Goal: Task Accomplishment & Management: Use online tool/utility

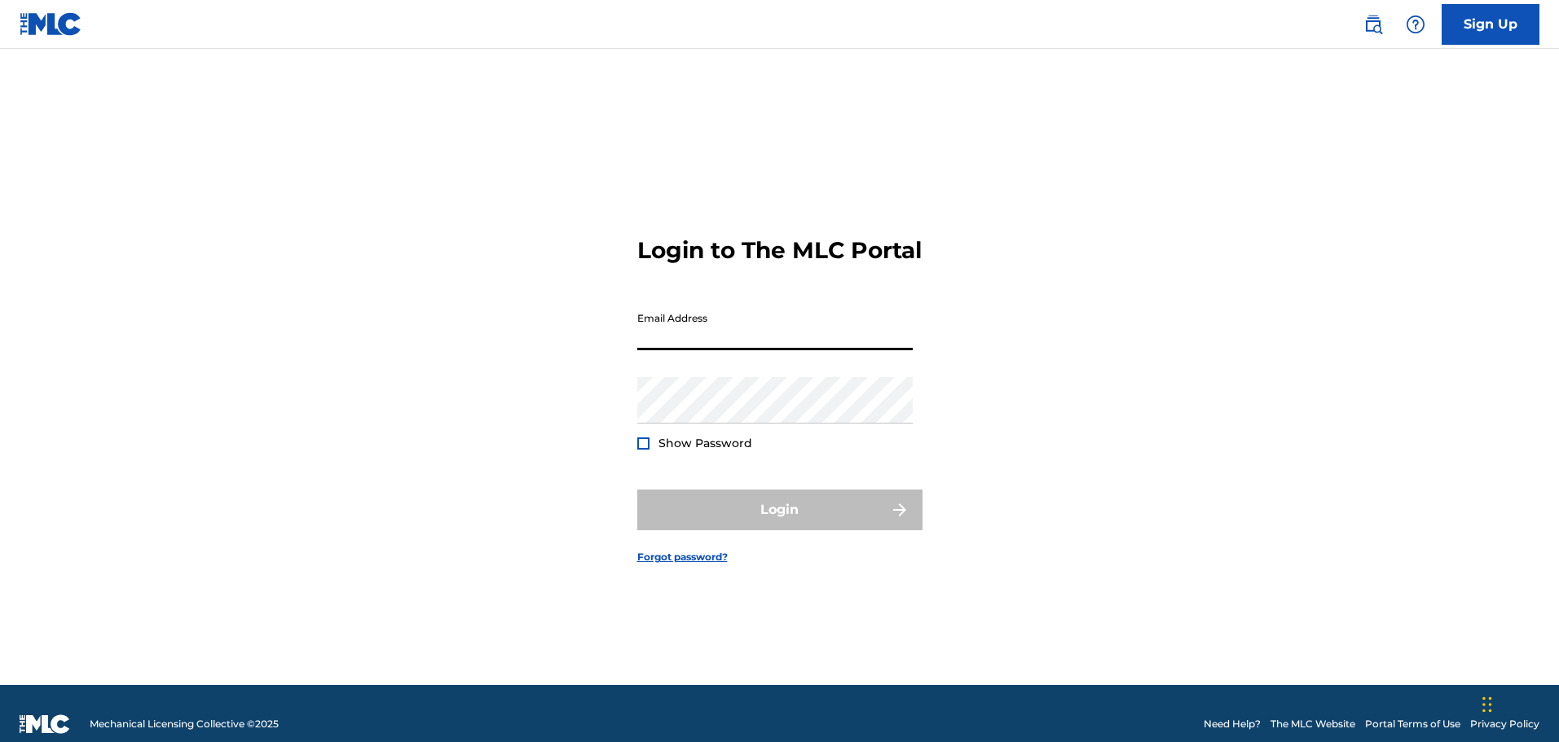
type input "[EMAIL_ADDRESS][DOMAIN_NAME]"
click at [657, 446] on div "Show Password" at bounding box center [694, 443] width 115 height 16
click at [651, 437] on div "Show Password" at bounding box center [694, 443] width 115 height 16
click at [643, 449] on div at bounding box center [643, 444] width 12 height 12
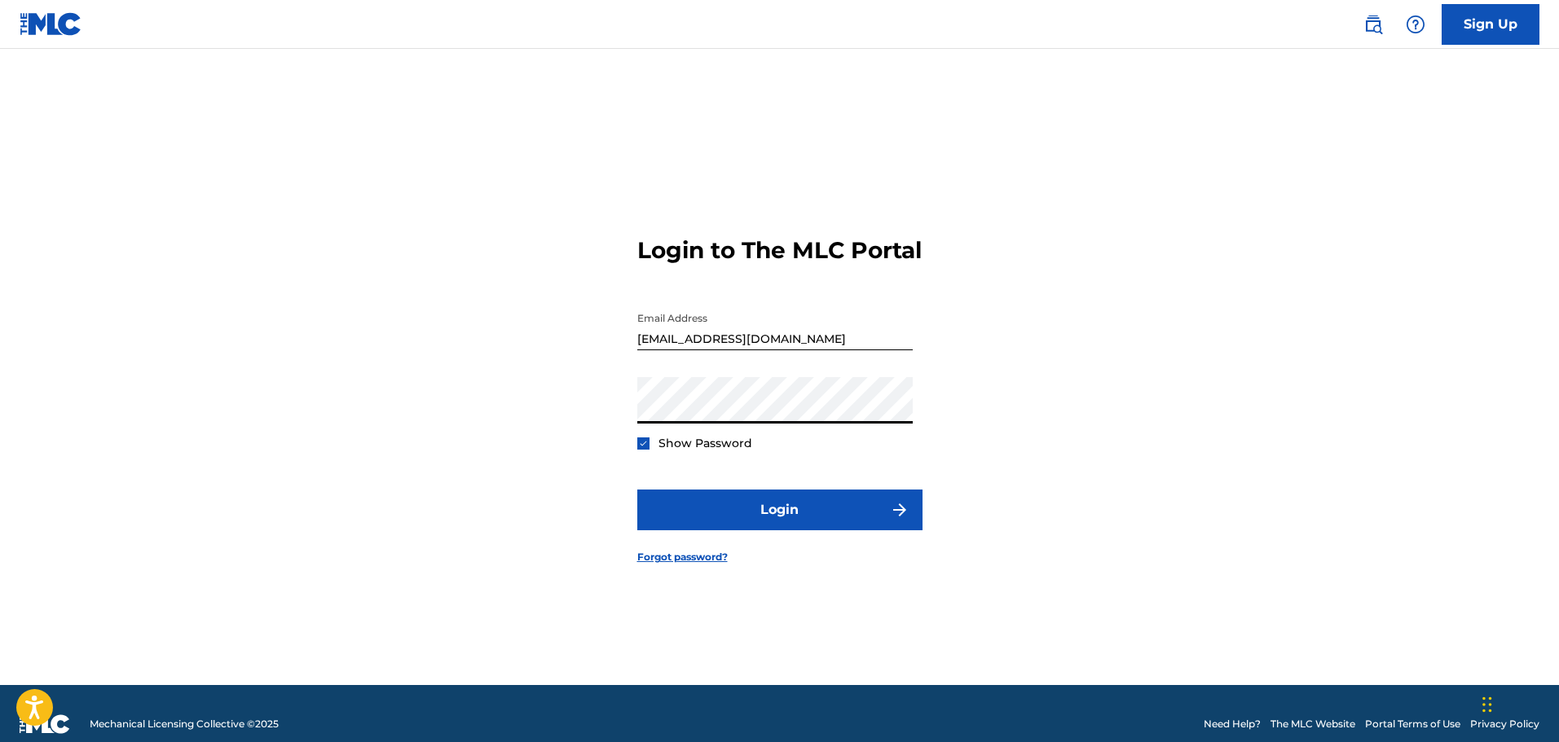
click at [637, 490] on button "Login" at bounding box center [779, 510] width 285 height 41
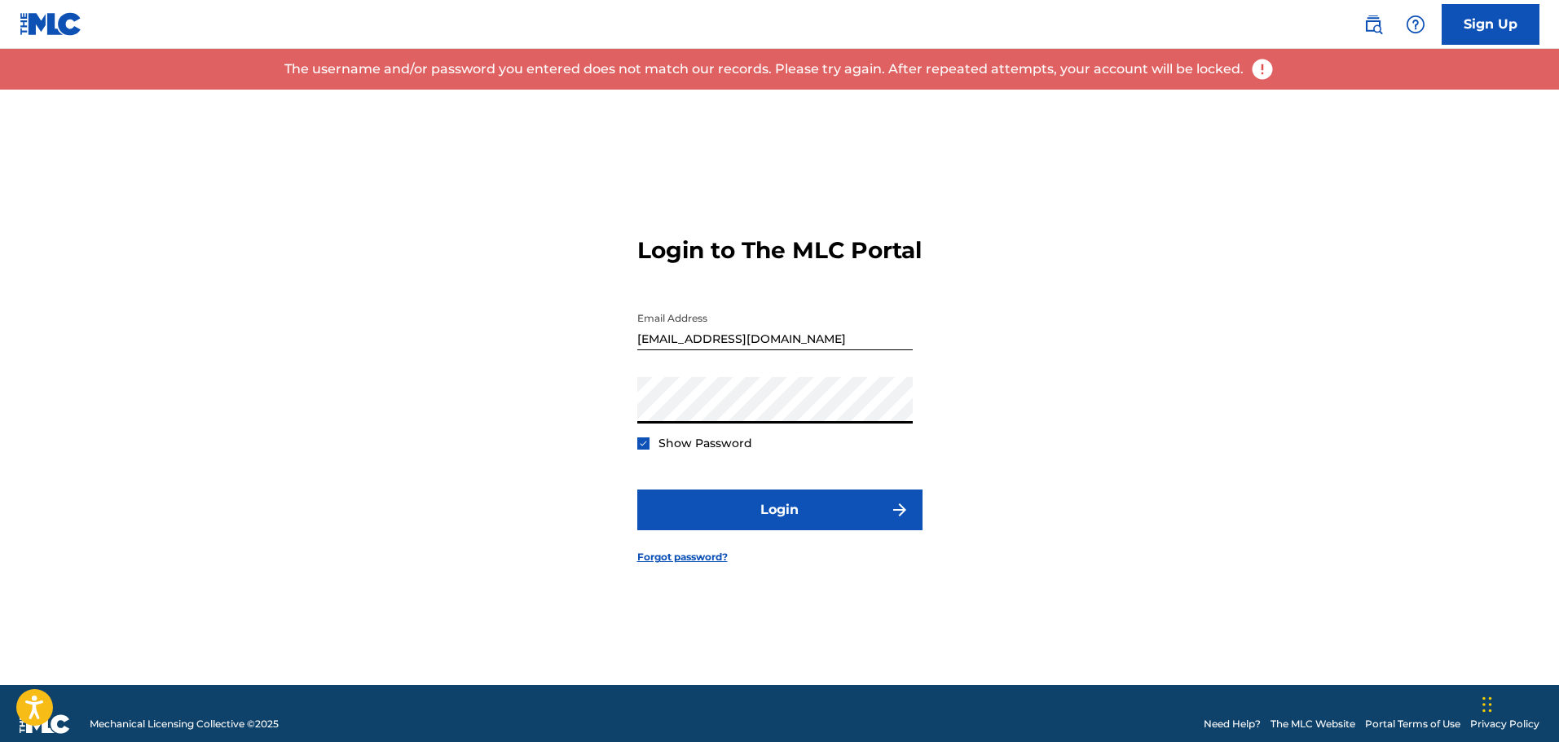
click at [637, 490] on button "Login" at bounding box center [779, 510] width 285 height 41
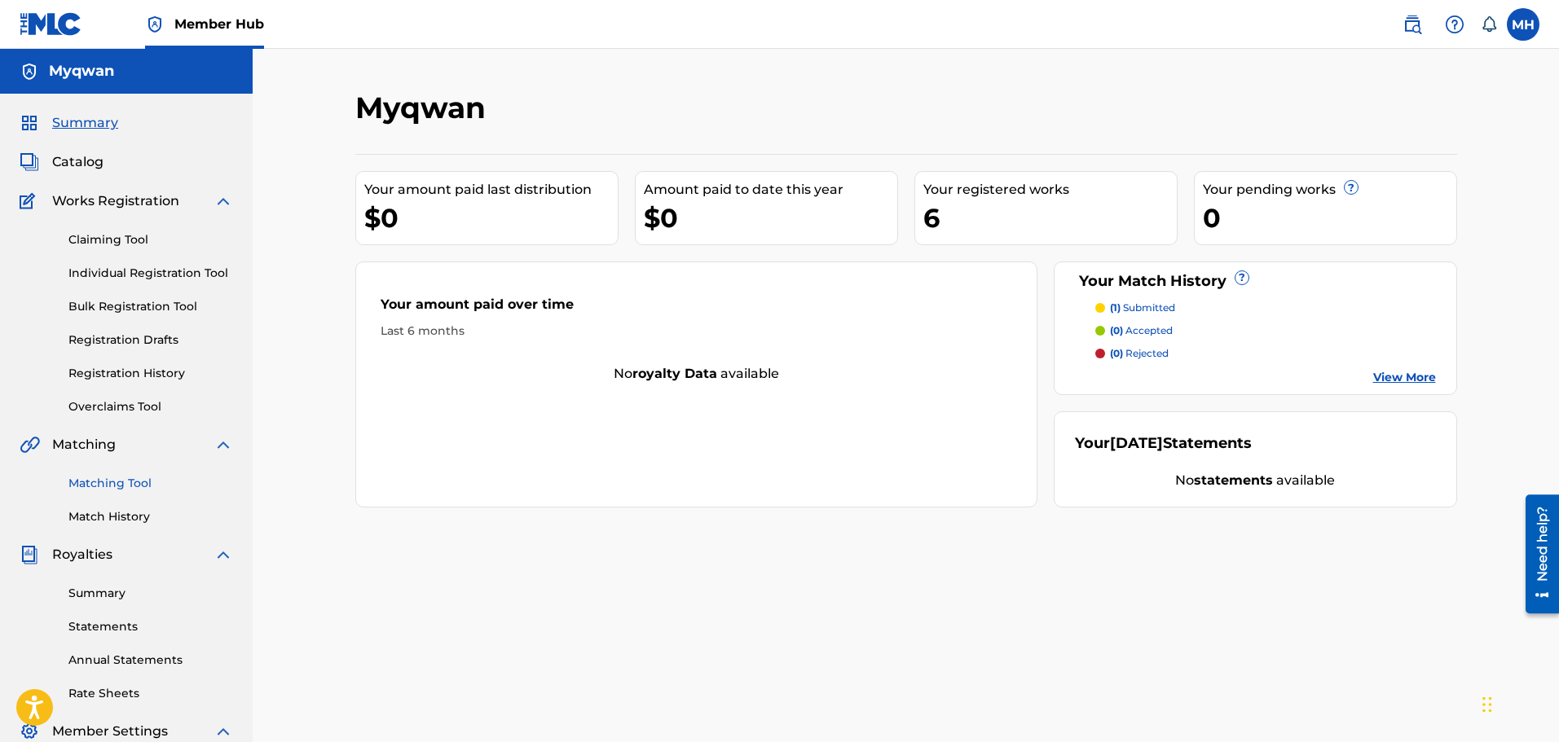
click at [122, 476] on link "Matching Tool" at bounding box center [150, 483] width 165 height 17
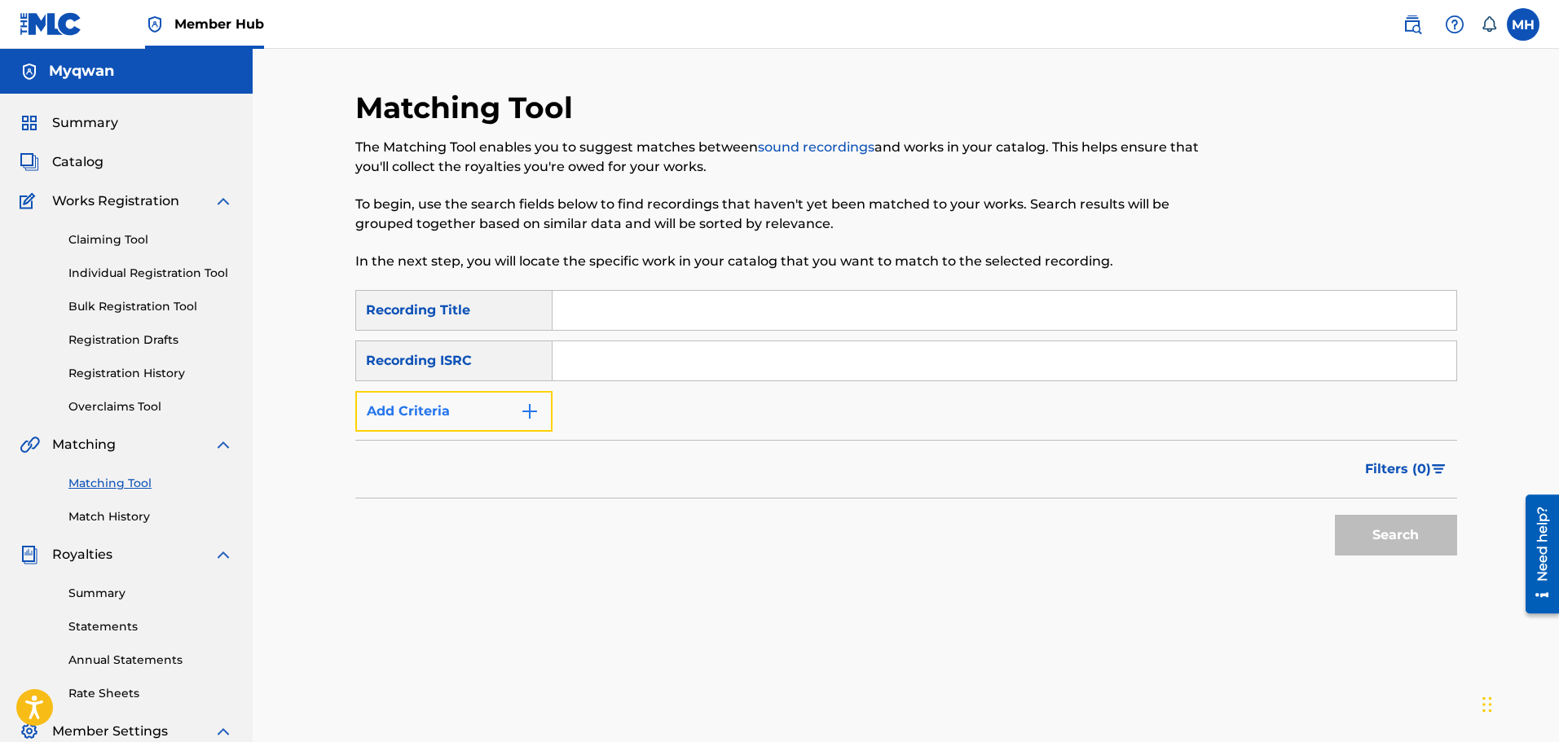
click at [437, 412] on button "Add Criteria" at bounding box center [453, 411] width 197 height 41
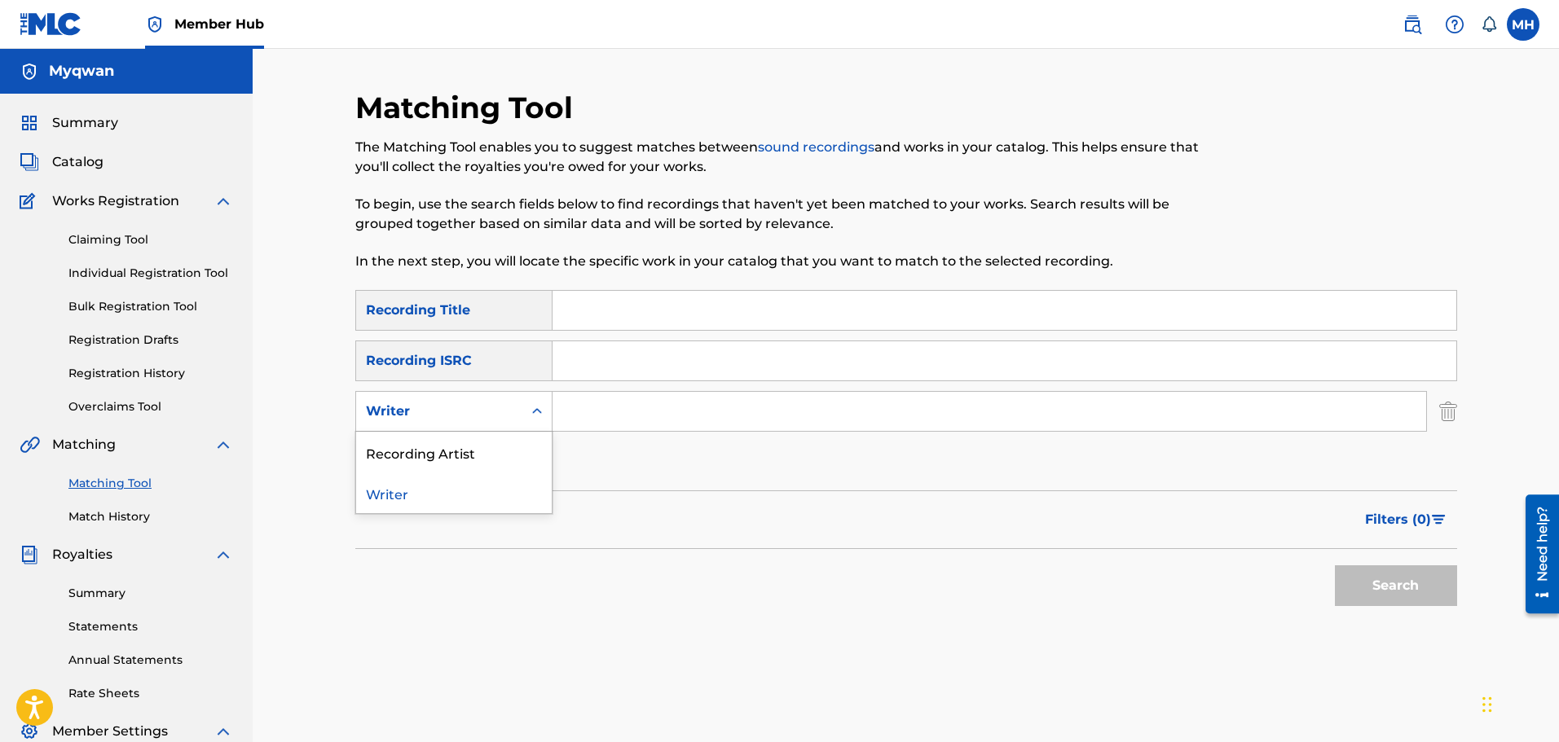
click at [438, 416] on div "Writer" at bounding box center [439, 412] width 147 height 20
click at [460, 456] on div "Recording Artist" at bounding box center [454, 452] width 196 height 41
click at [558, 421] on input "Search Form" at bounding box center [988, 411] width 873 height 39
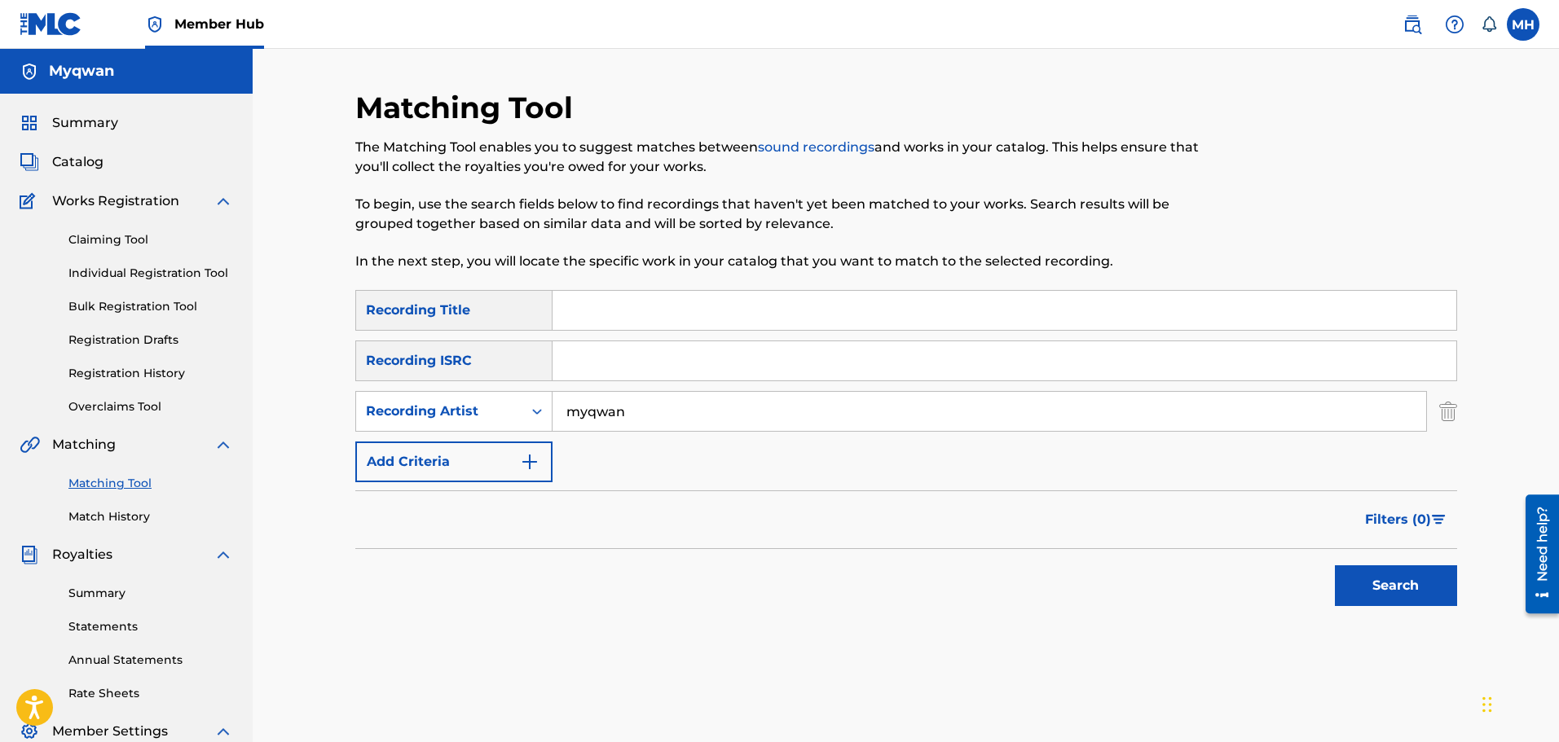
type input "myqwan"
click at [1335, 565] on button "Search" at bounding box center [1396, 585] width 122 height 41
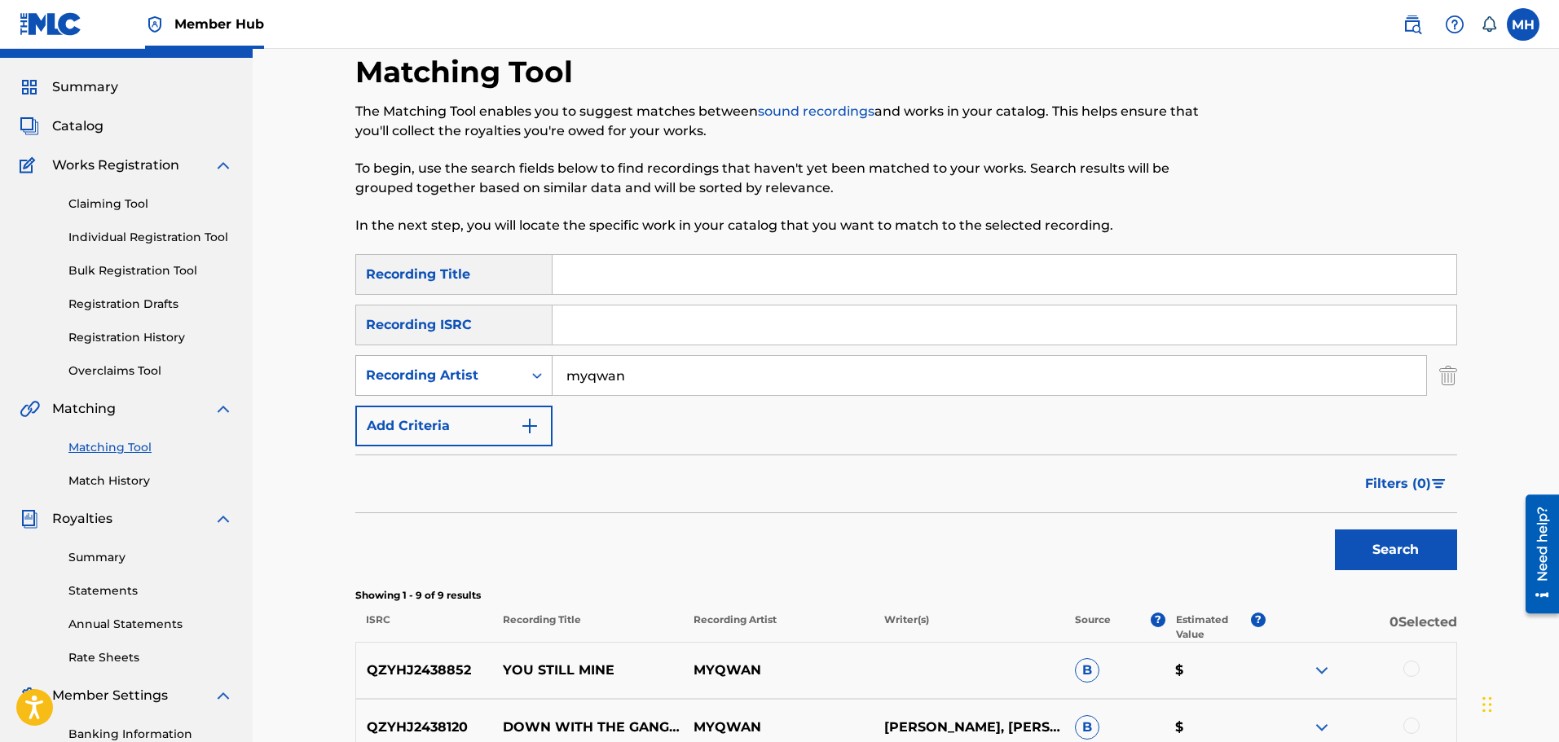
scroll to position [37, 0]
click at [189, 335] on link "Registration History" at bounding box center [150, 336] width 165 height 17
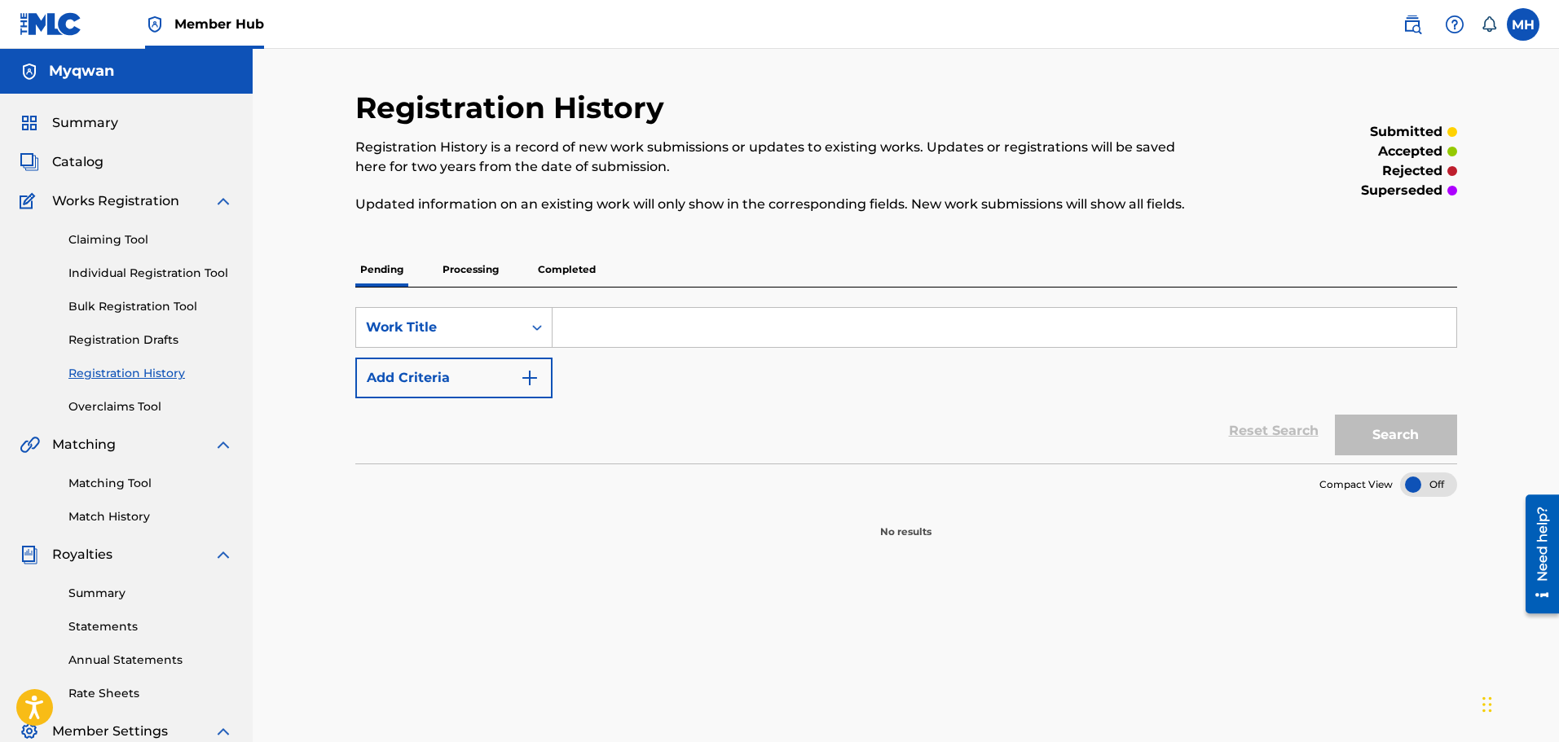
click at [545, 275] on p "Completed" at bounding box center [567, 270] width 68 height 34
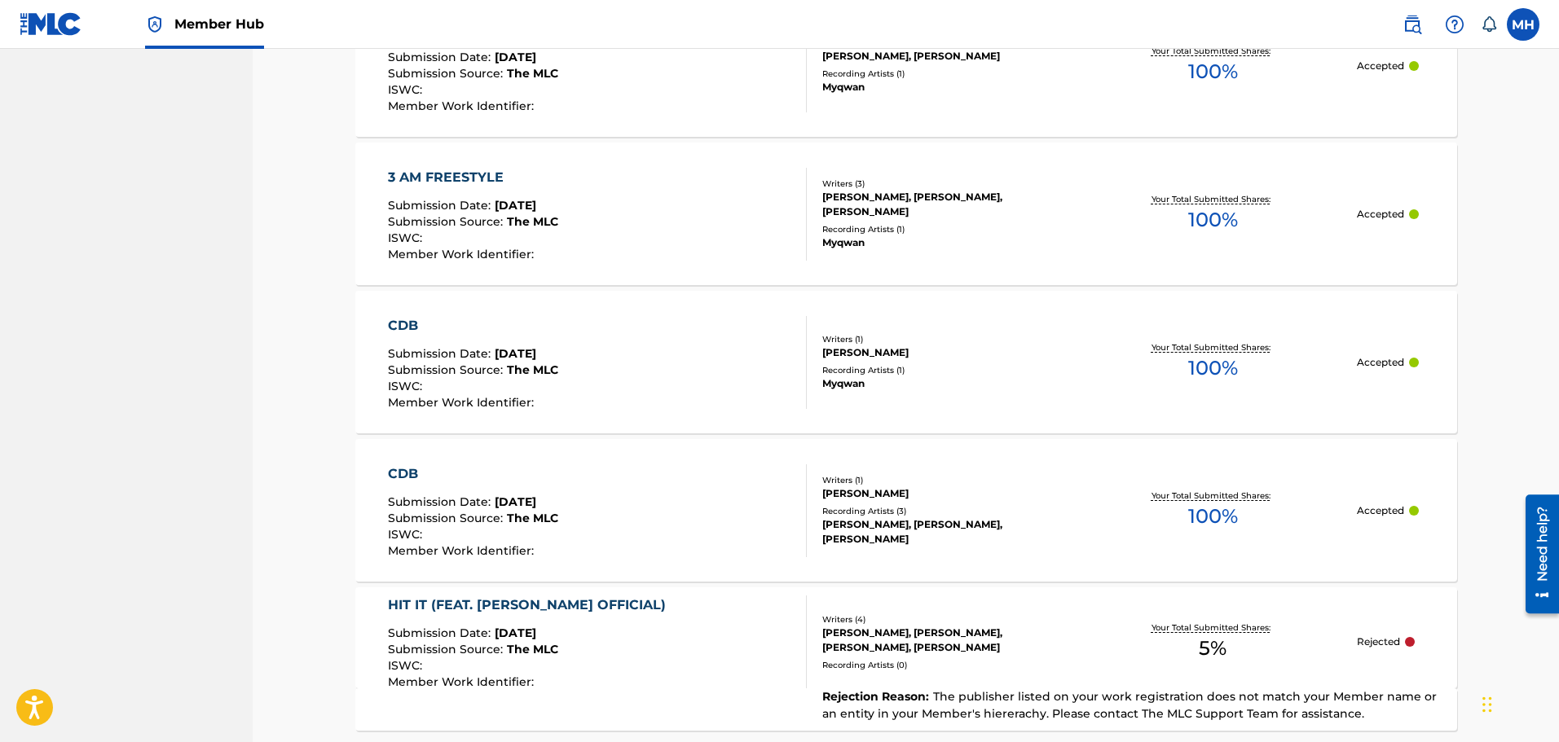
scroll to position [1044, 0]
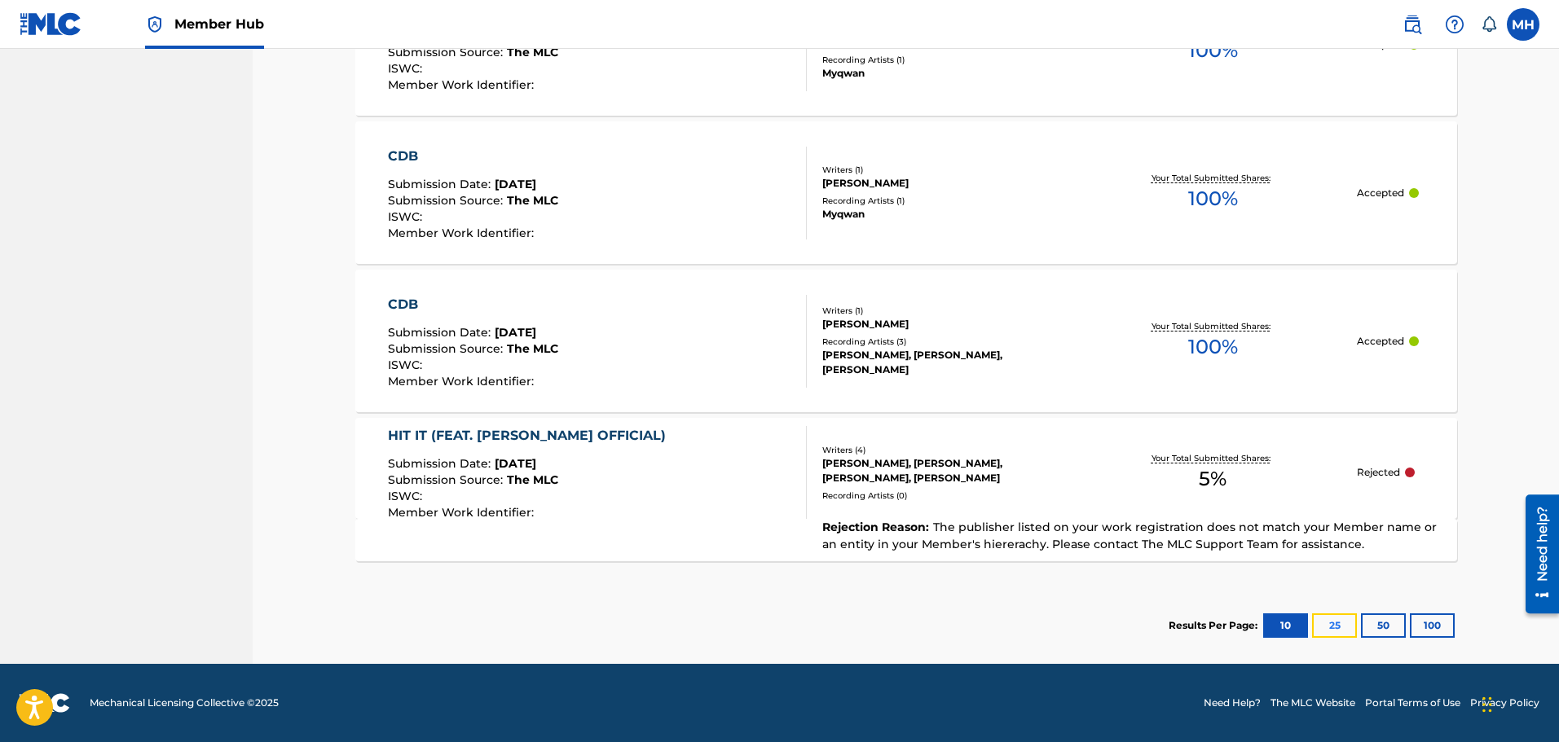
click at [1339, 622] on button "25" at bounding box center [1334, 626] width 45 height 24
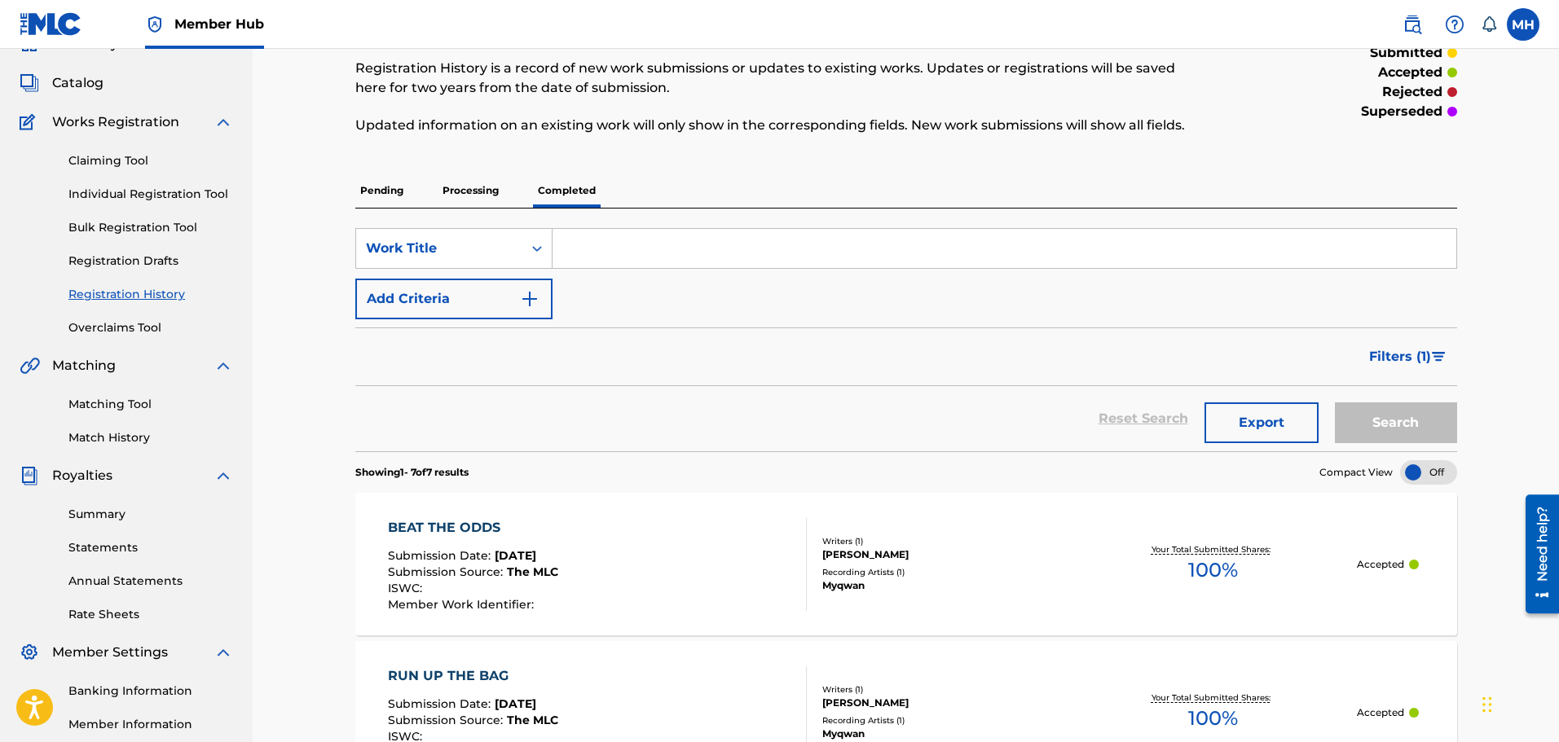
scroll to position [66, 0]
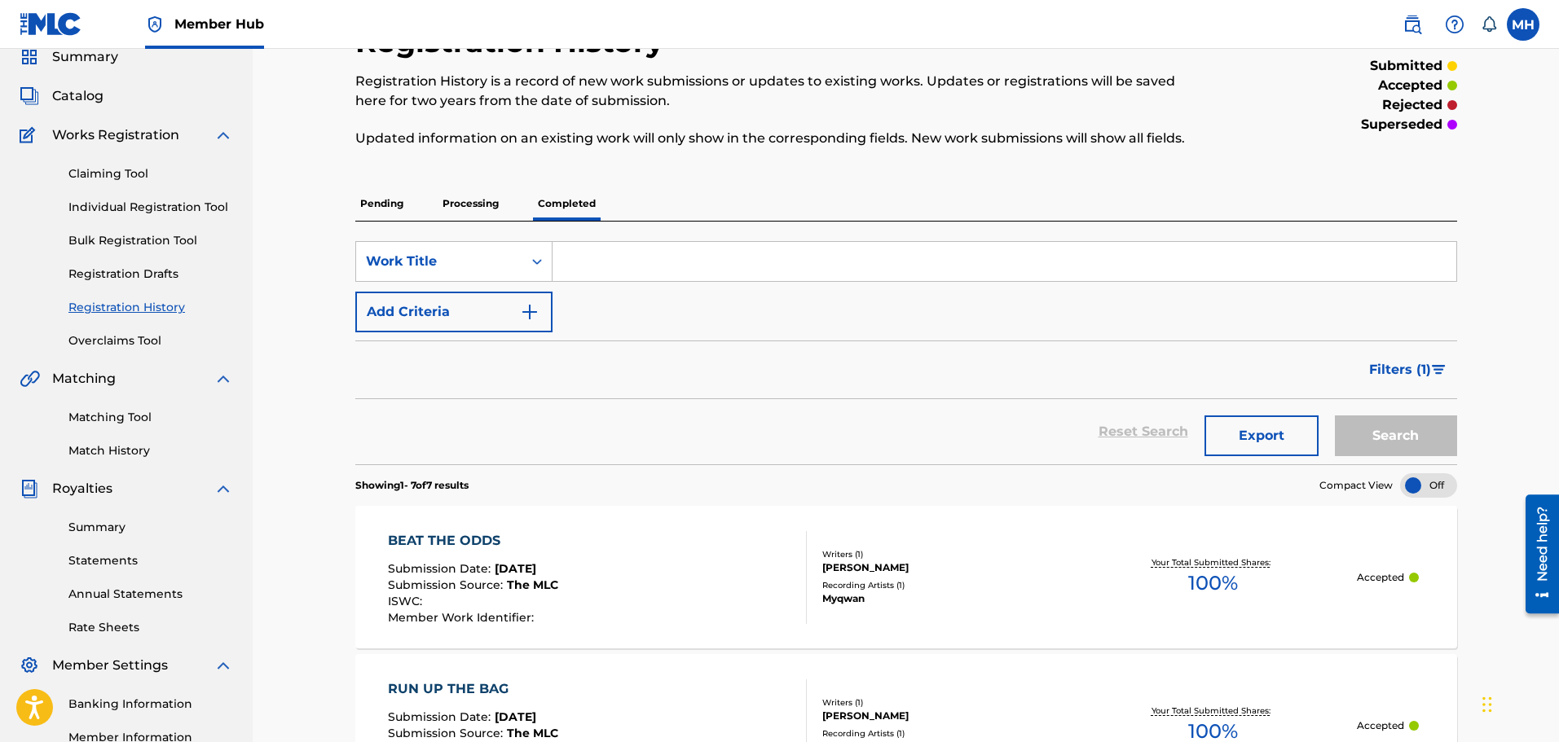
click at [469, 205] on p "Processing" at bounding box center [471, 204] width 66 height 34
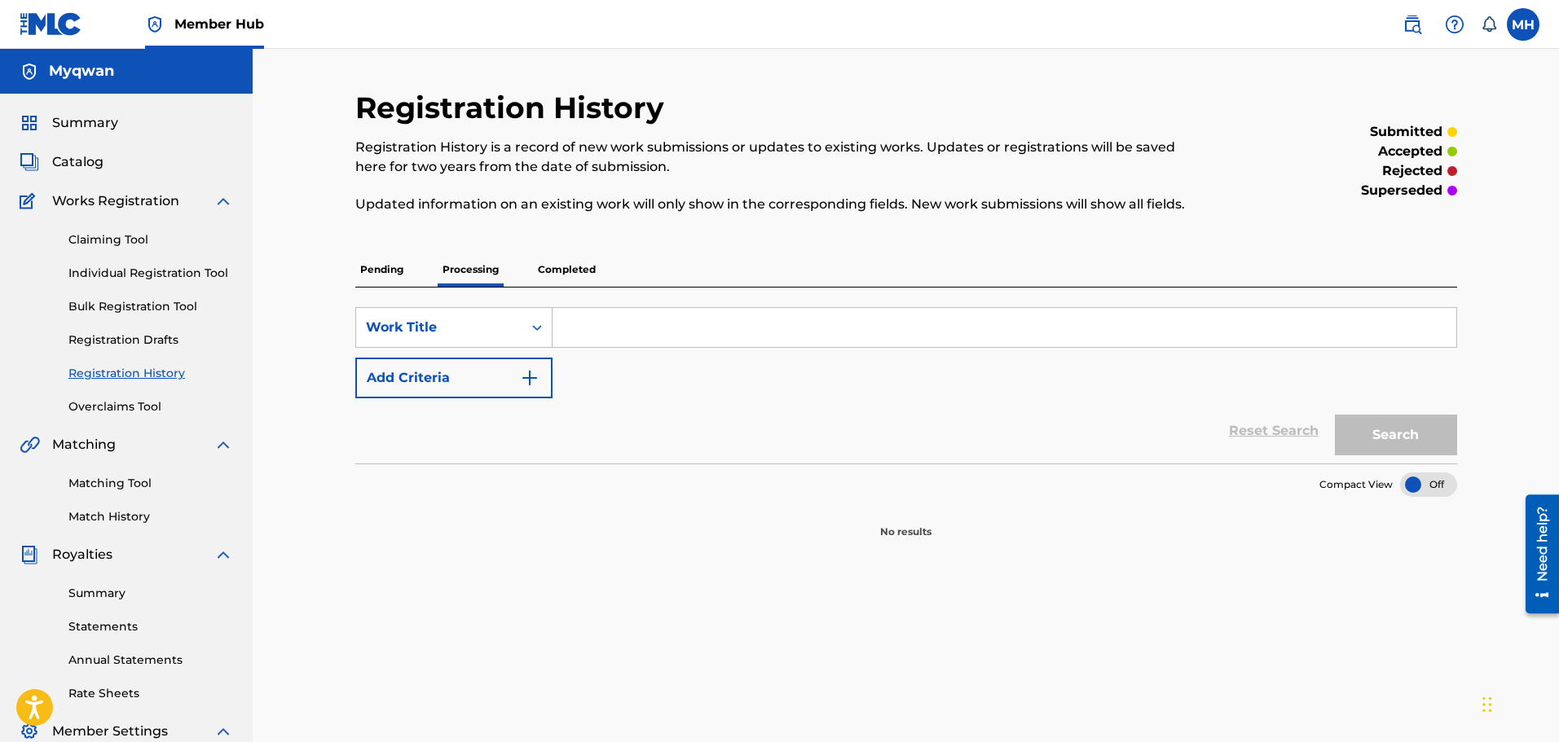
click at [389, 279] on p "Pending" at bounding box center [381, 270] width 53 height 34
click at [103, 253] on div "Claiming Tool Individual Registration Tool Bulk Registration Tool Registration …" at bounding box center [126, 313] width 213 height 205
click at [103, 273] on link "Individual Registration Tool" at bounding box center [150, 273] width 165 height 17
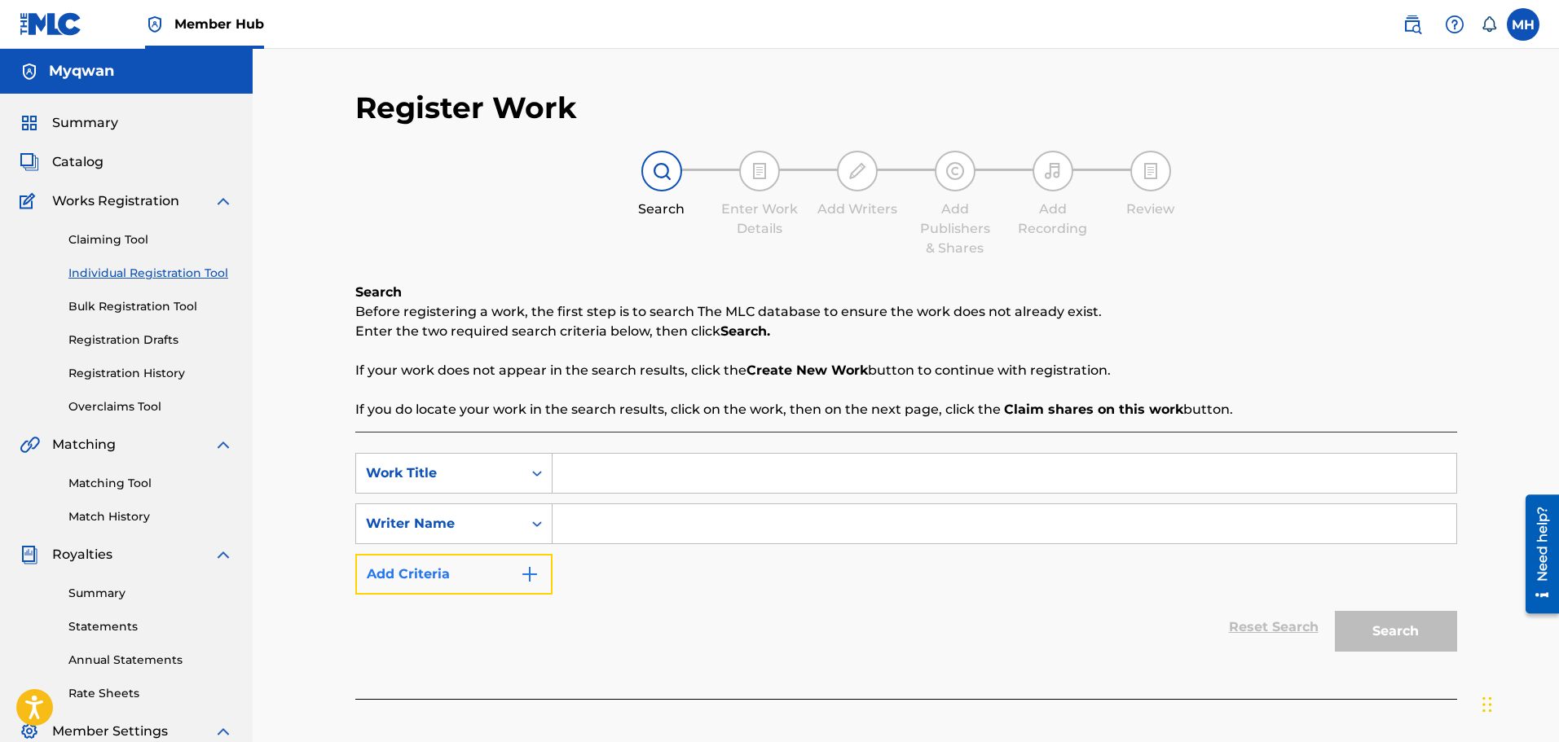
click at [520, 572] on img "Search Form" at bounding box center [530, 575] width 20 height 20
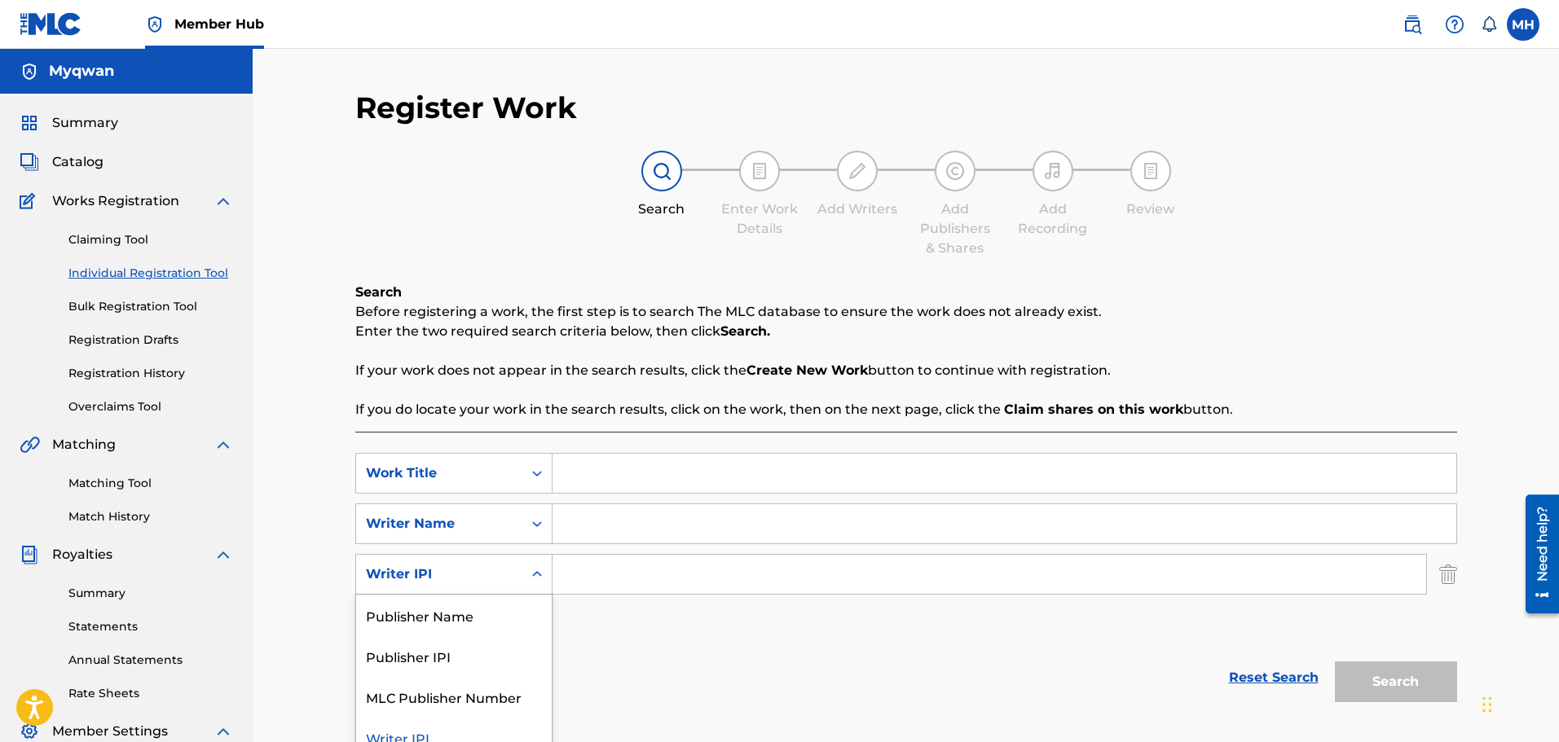
scroll to position [16, 0]
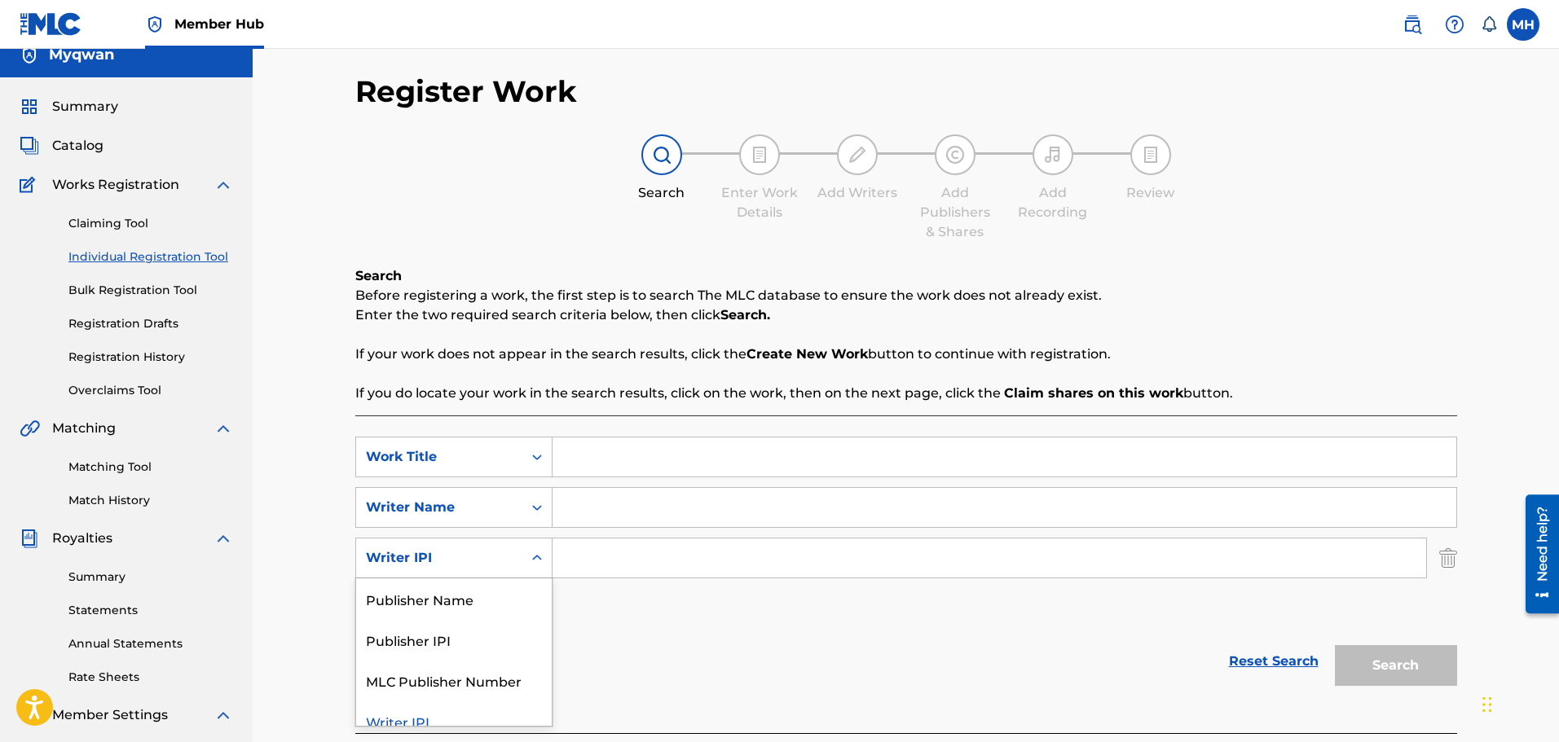
click at [519, 574] on div "Writer IPI" at bounding box center [453, 558] width 197 height 41
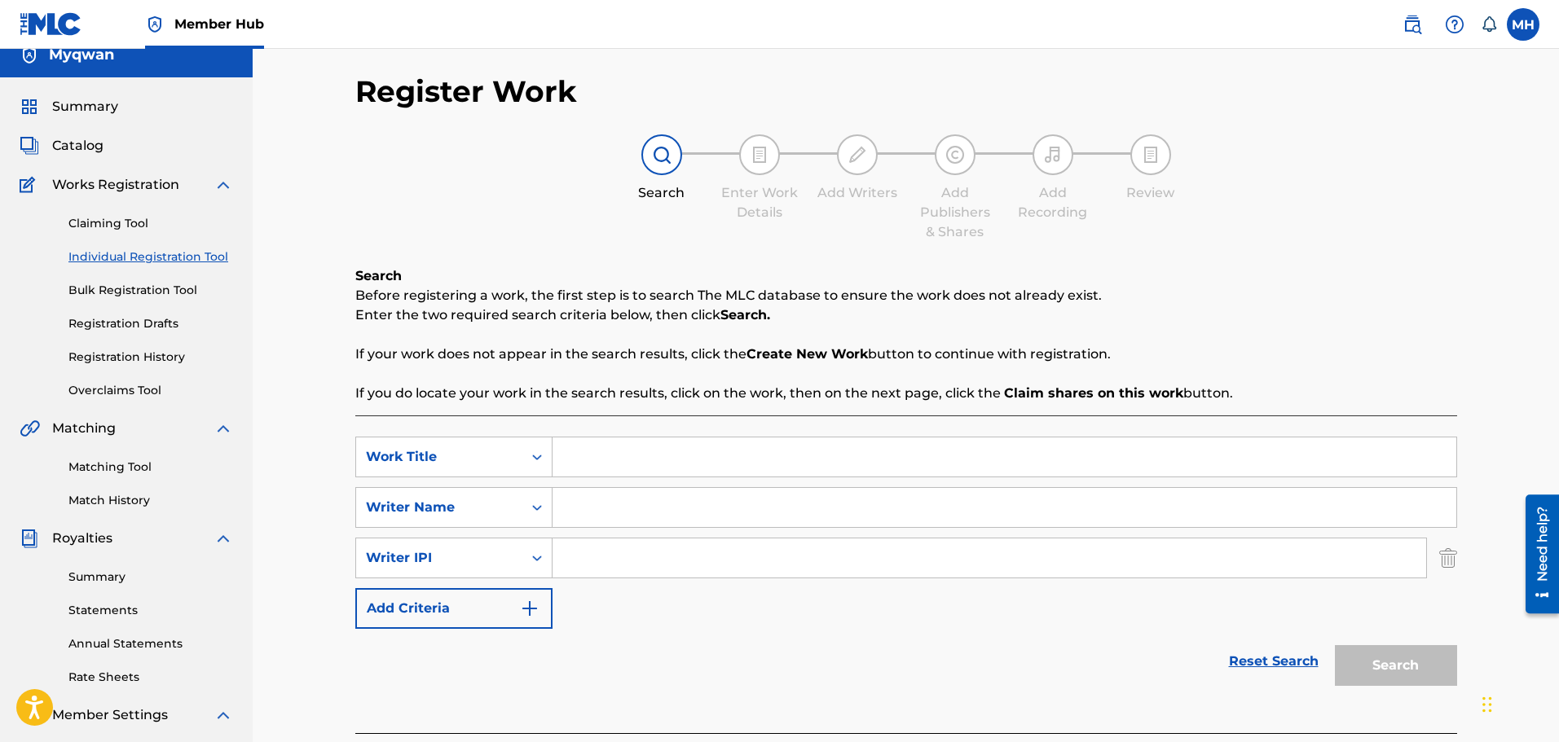
click at [580, 502] on input "Search Form" at bounding box center [1004, 507] width 904 height 39
click at [610, 469] on input "Search Form" at bounding box center [1004, 457] width 904 height 39
click at [498, 485] on div "SearchWithCriteria1f075a57-f0da-4b2a-bcf8-8005e97f596c Work Title SearchWithCri…" at bounding box center [906, 533] width 1102 height 192
click at [624, 455] on input "Search Form" at bounding box center [1004, 457] width 904 height 39
type input "death note"
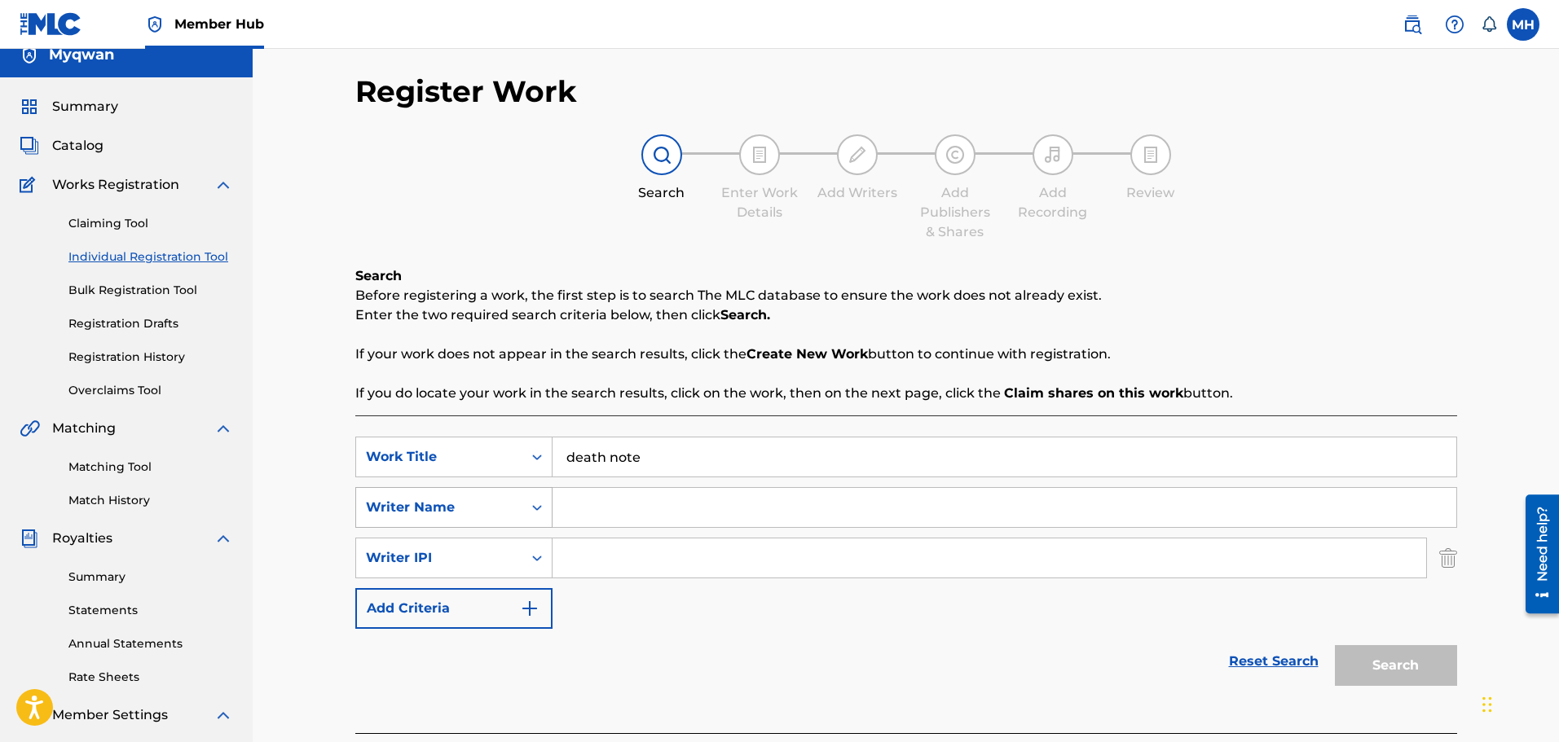
click at [479, 502] on div "Writer Name" at bounding box center [439, 508] width 147 height 20
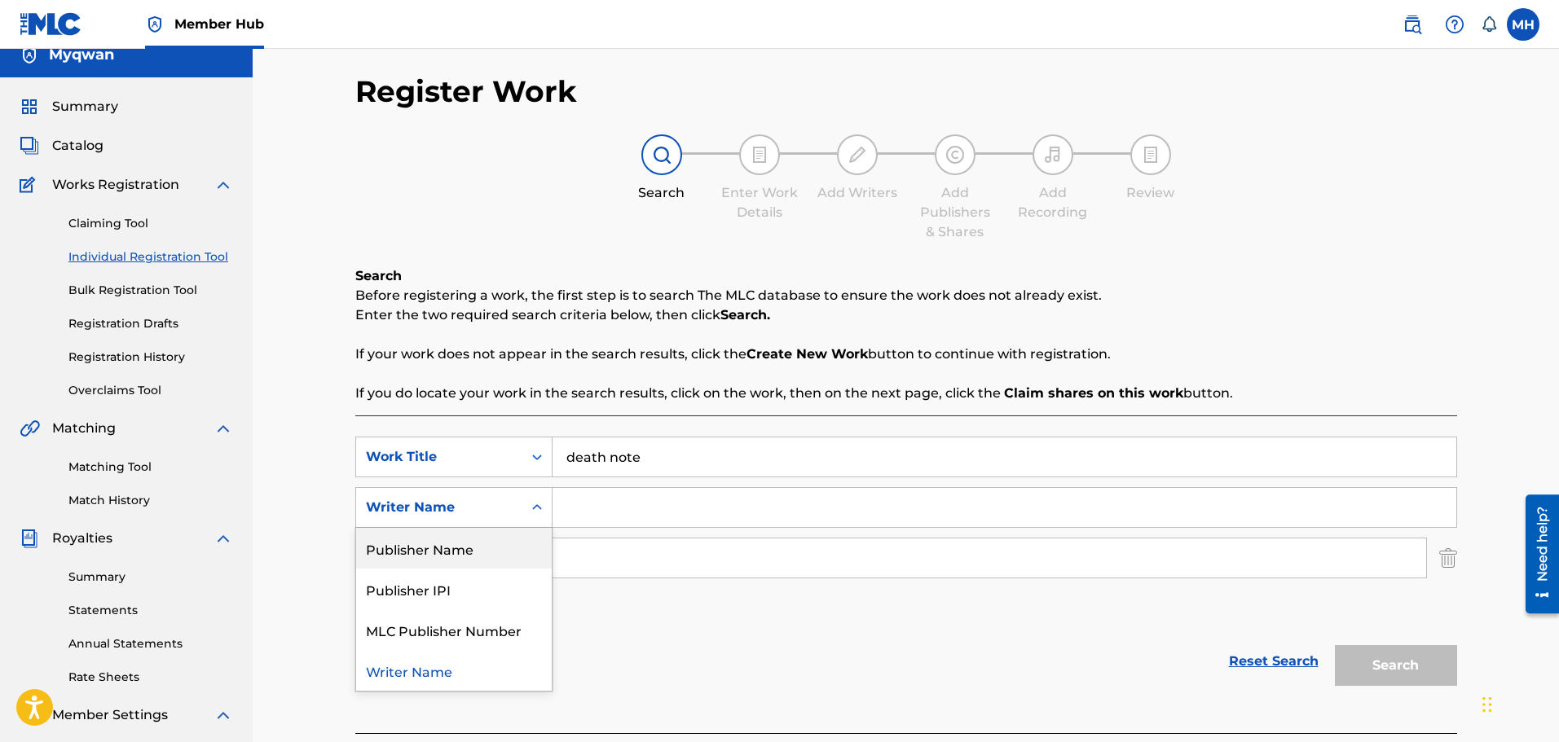
click at [775, 687] on div "Reset Search Search" at bounding box center [906, 661] width 1102 height 65
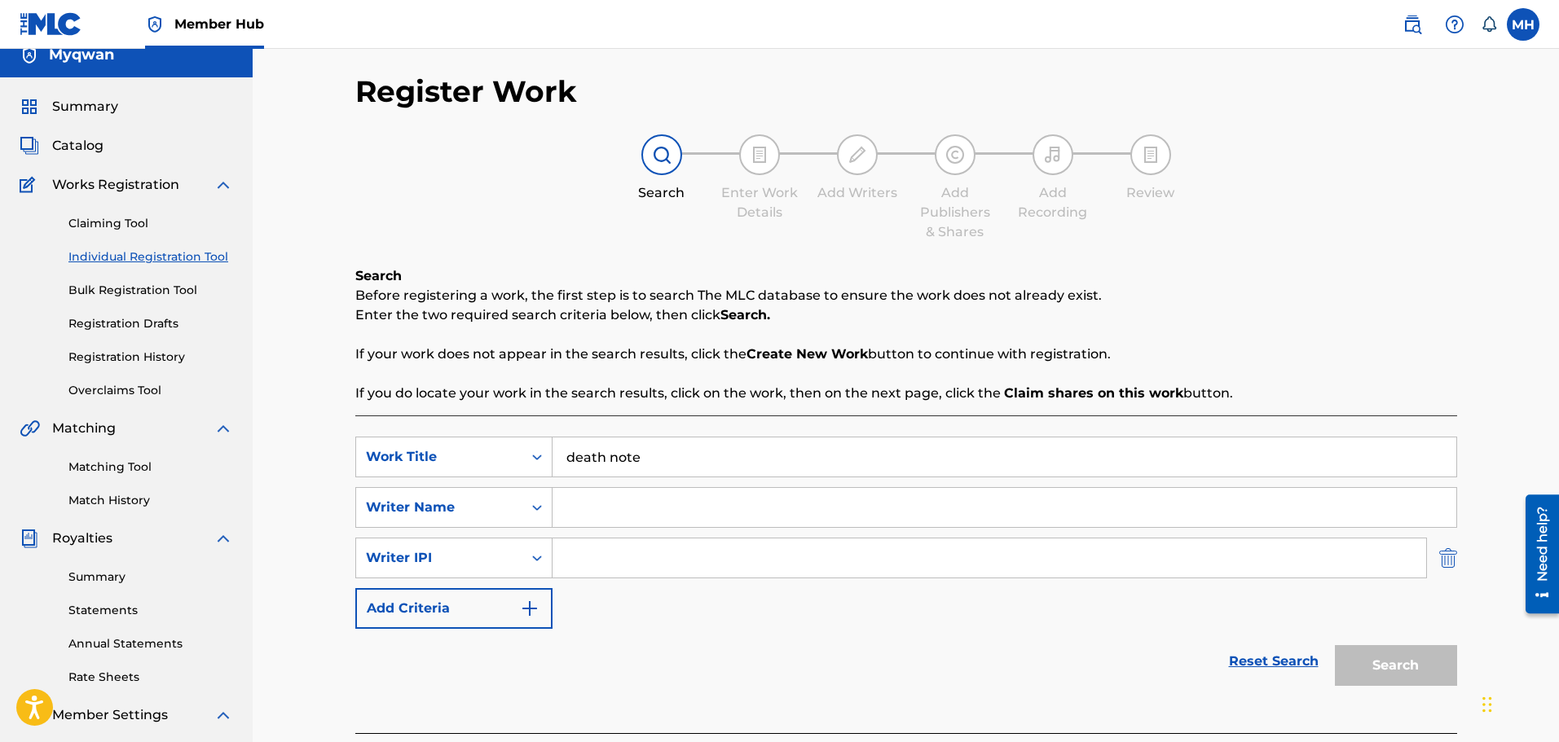
click at [1450, 563] on img "Search Form" at bounding box center [1448, 558] width 18 height 41
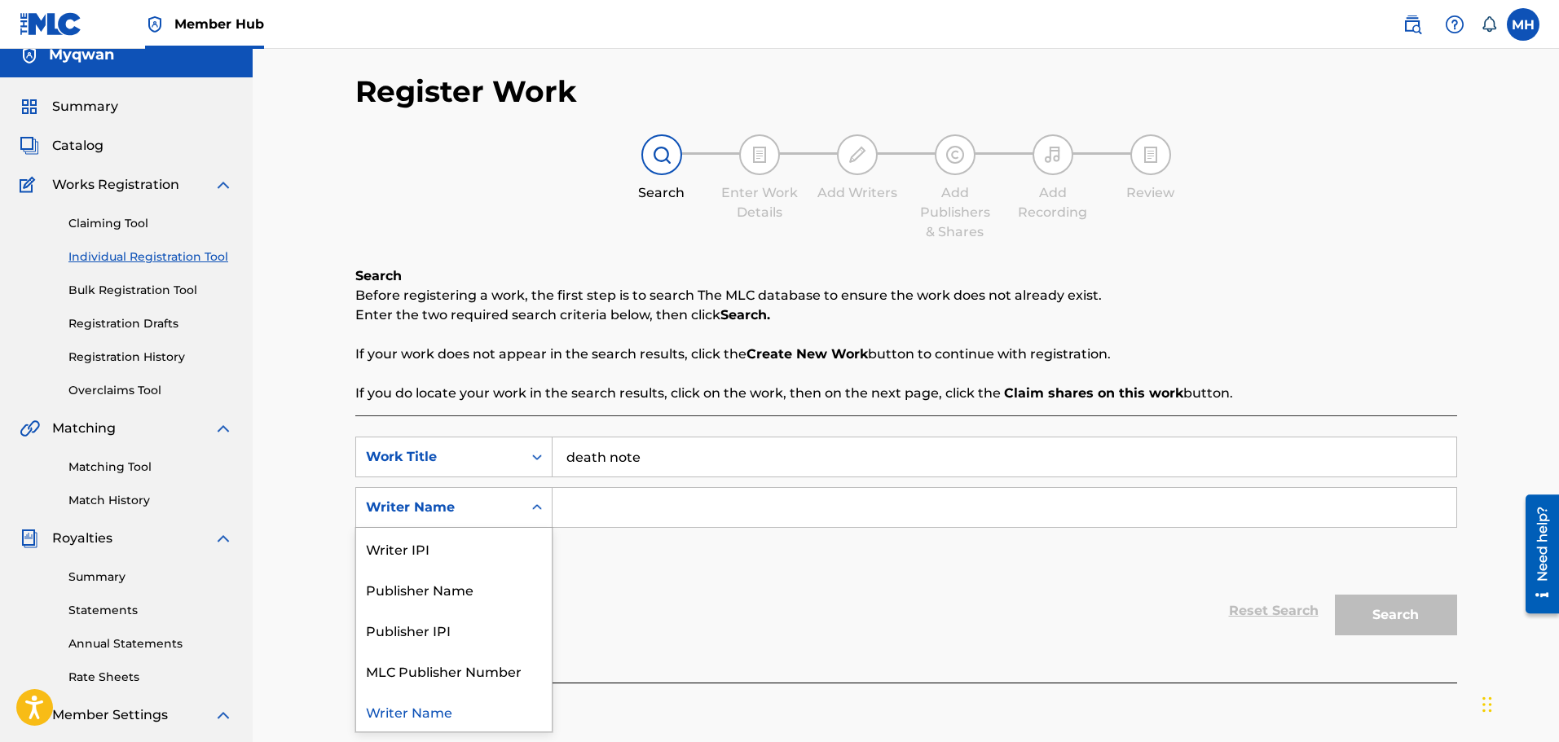
click at [465, 521] on div "Writer Name" at bounding box center [439, 507] width 166 height 31
click at [653, 516] on input "Search Form" at bounding box center [1004, 507] width 904 height 39
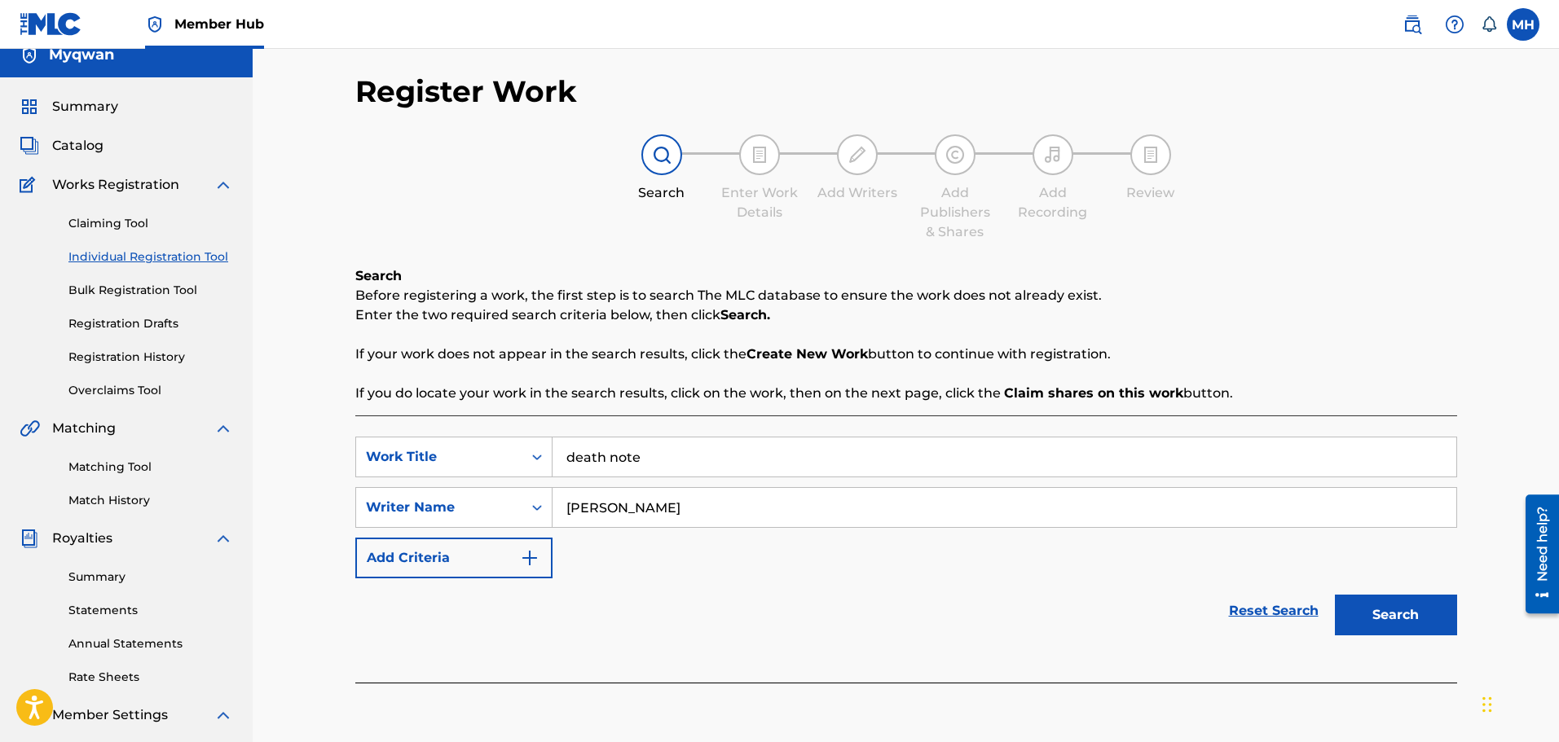
type input "[PERSON_NAME]"
click at [1335, 595] on button "Search" at bounding box center [1396, 615] width 122 height 41
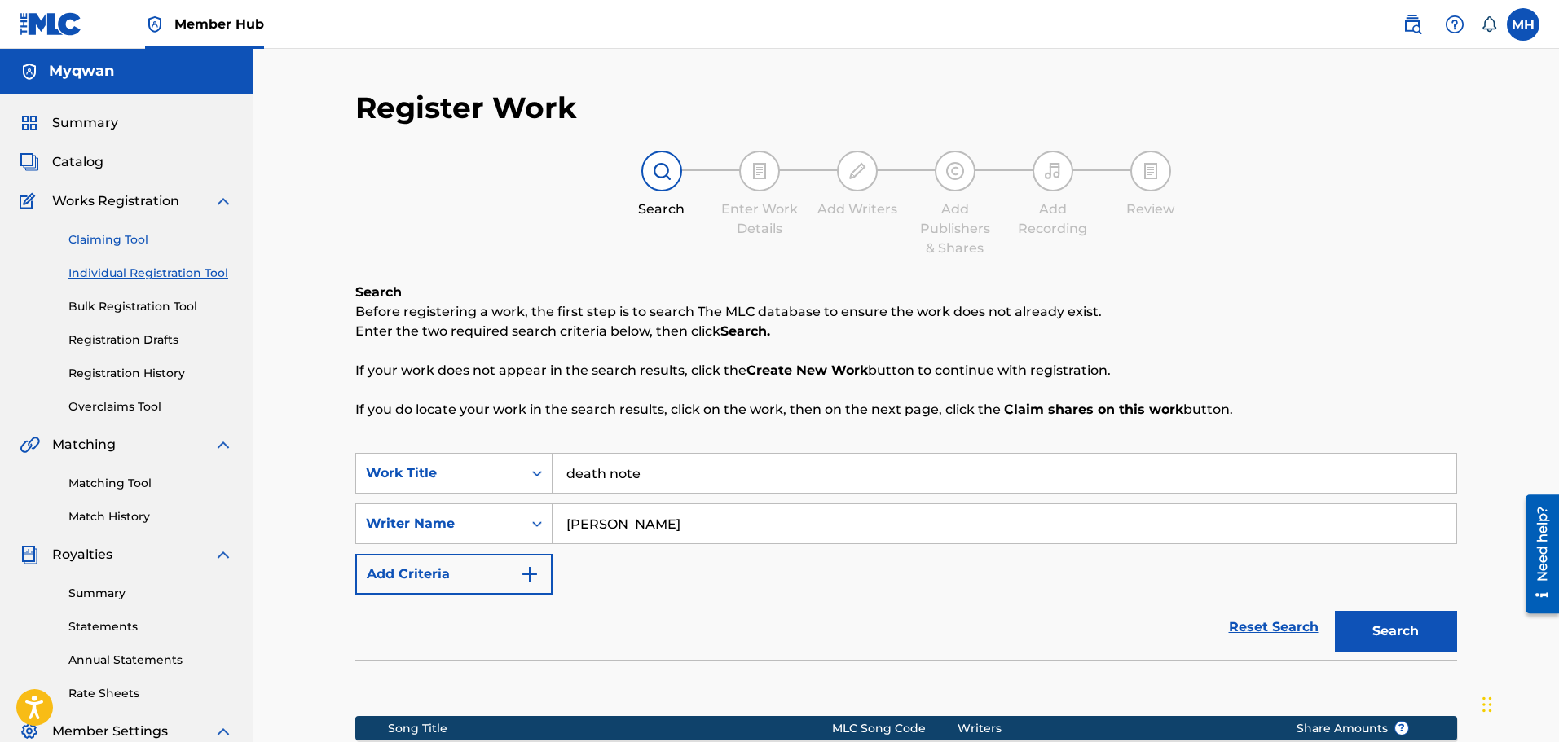
click at [112, 243] on link "Claiming Tool" at bounding box center [150, 239] width 165 height 17
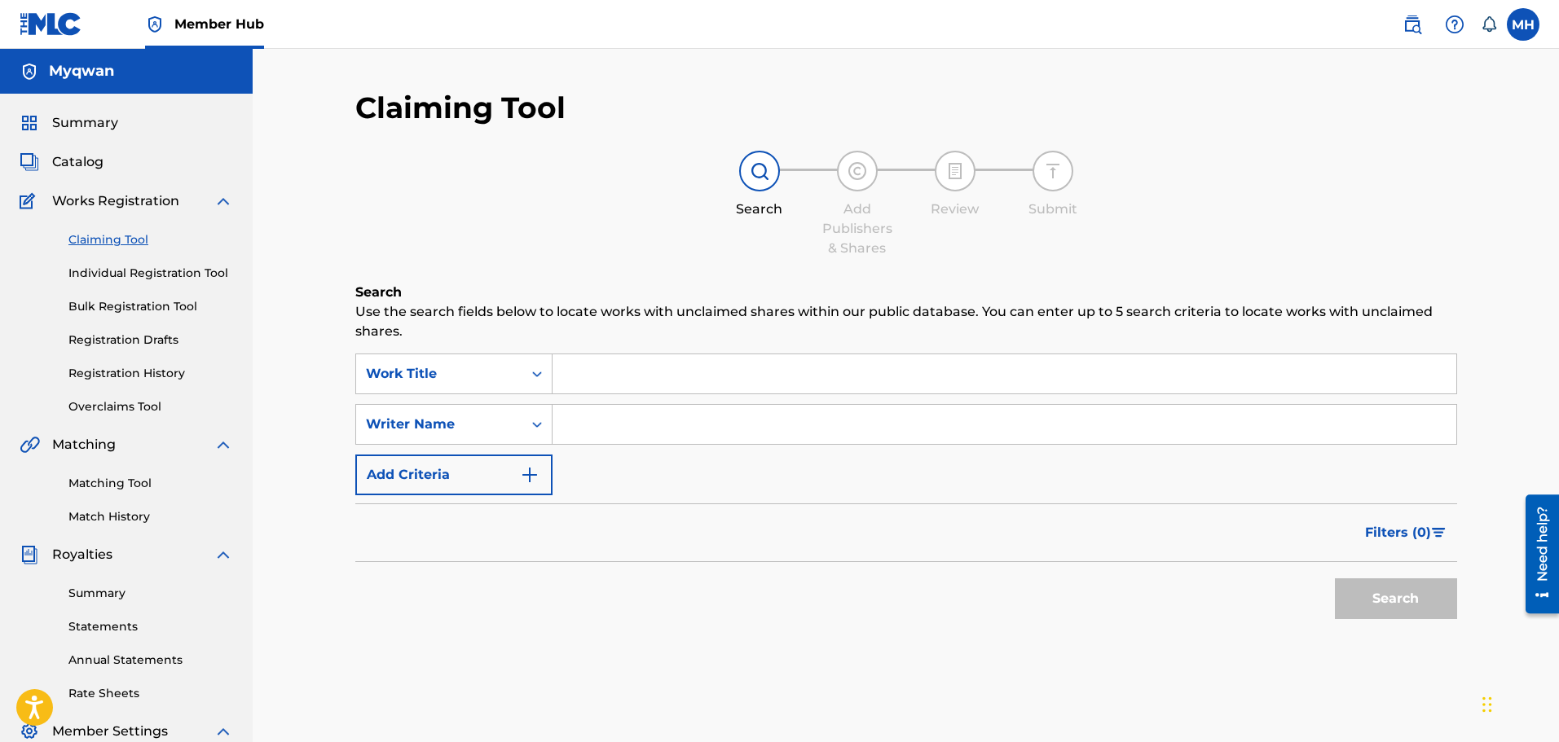
click at [653, 431] on input "Search Form" at bounding box center [1004, 424] width 904 height 39
click at [1335, 578] on button "Search" at bounding box center [1396, 598] width 122 height 41
type input "m"
type input "rhver"
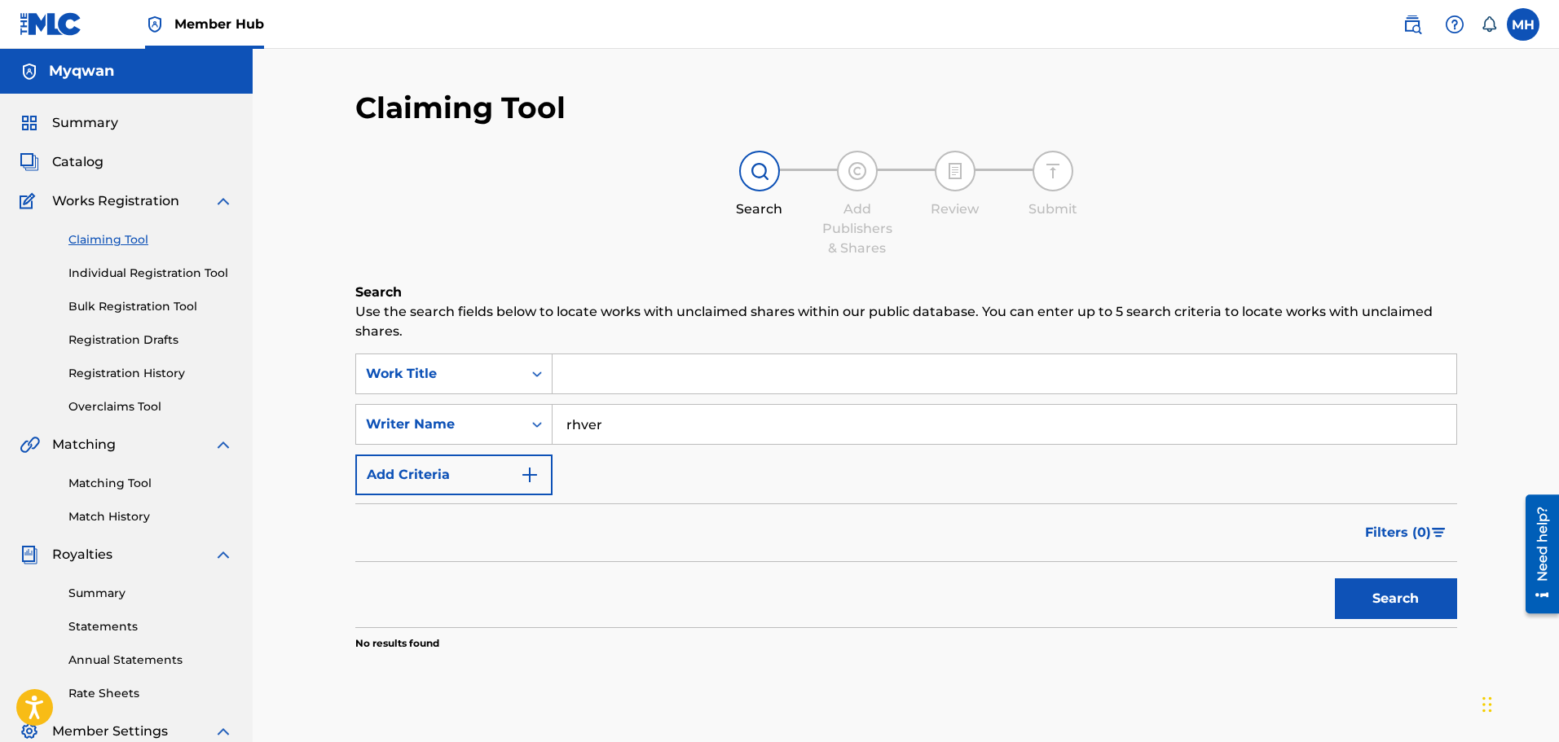
click at [1335, 578] on button "Search" at bounding box center [1396, 598] width 122 height 41
click at [68, 118] on span "Summary" at bounding box center [85, 123] width 66 height 20
